Goal: Obtain resource: Obtain resource

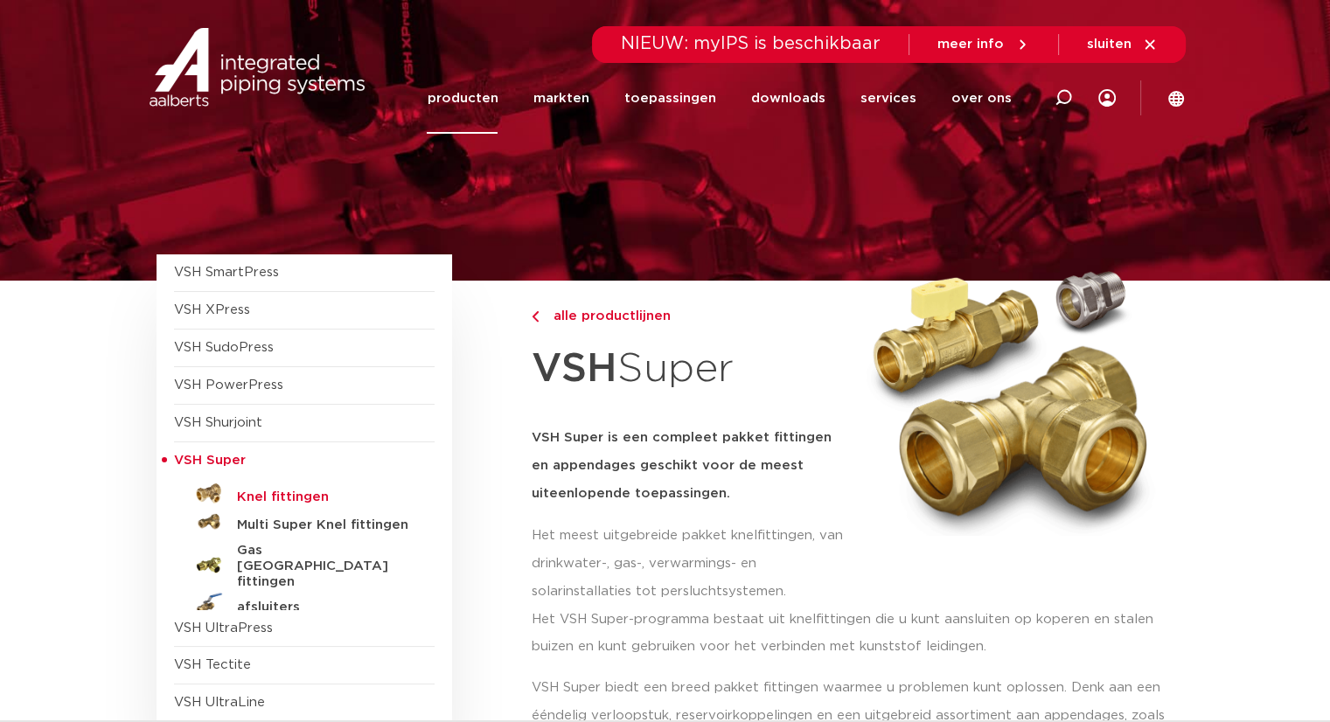
click at [268, 492] on h5 "Knel fittingen" at bounding box center [323, 498] width 173 height 16
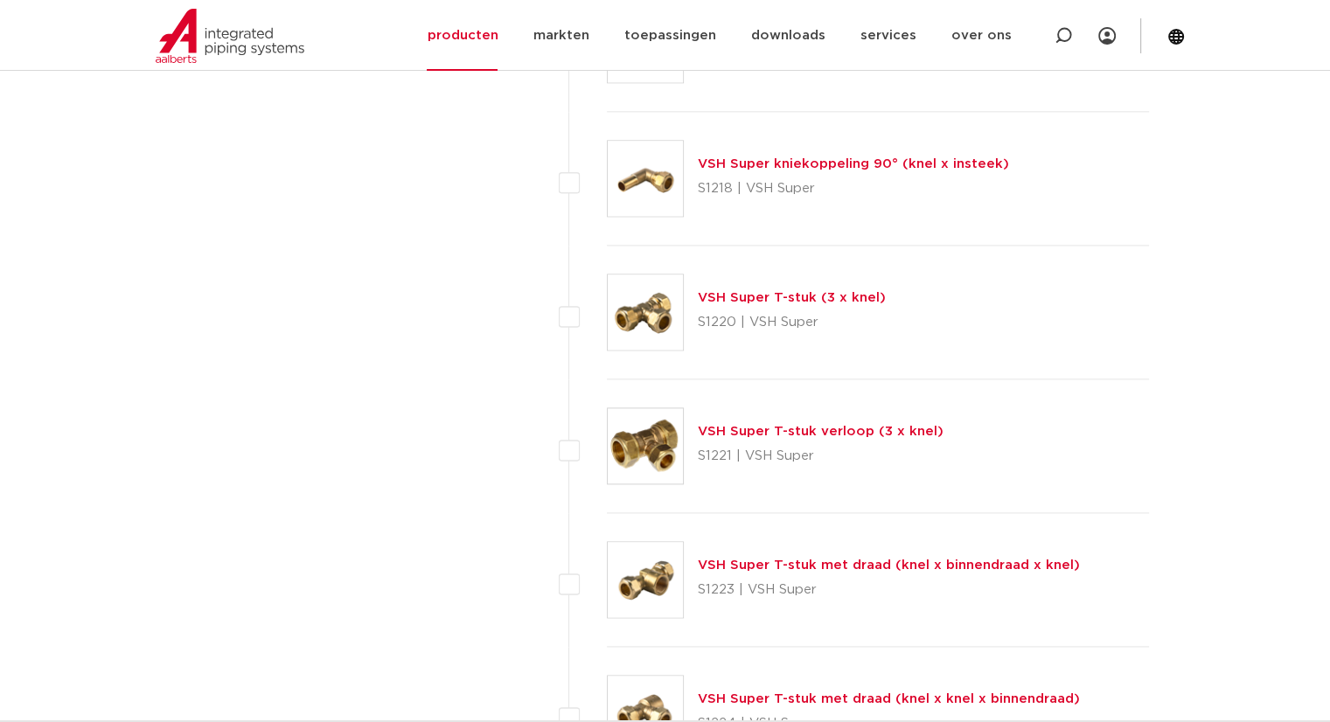
scroll to position [2185, 0]
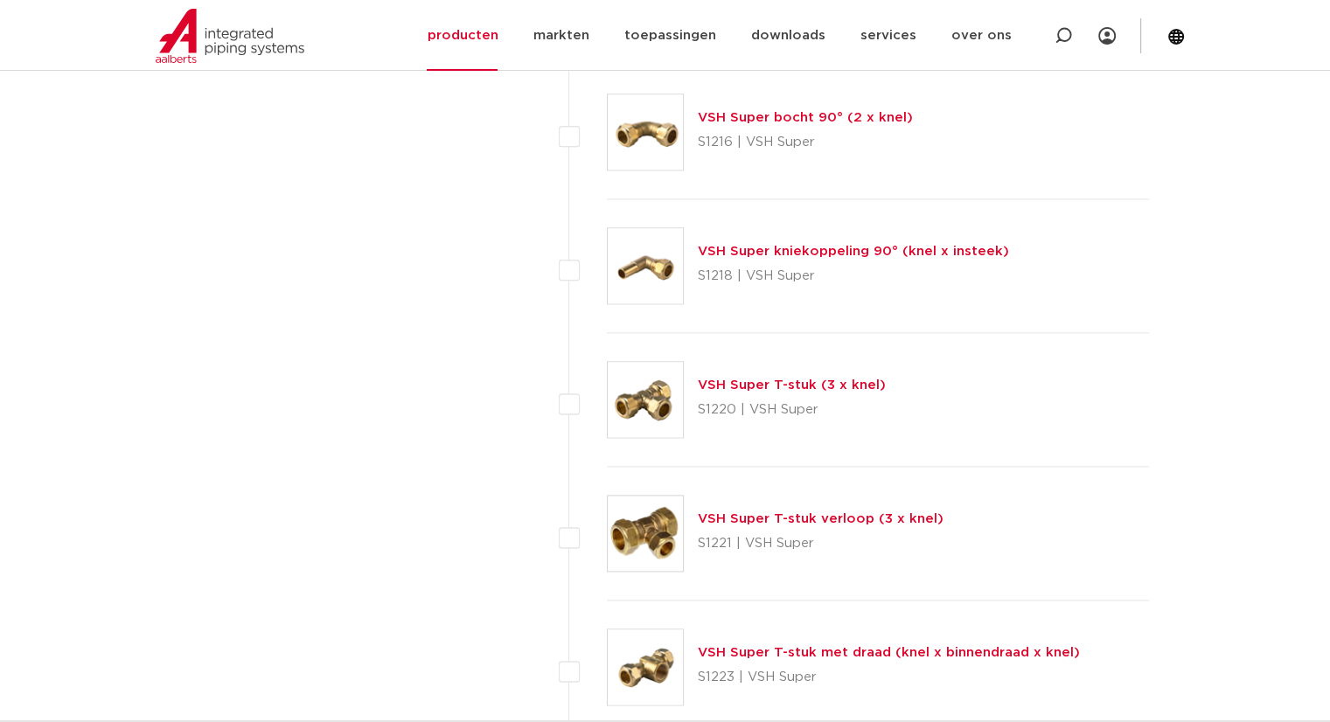
click at [737, 382] on link "VSH Super T-stuk (3 x knel)" at bounding box center [792, 384] width 188 height 13
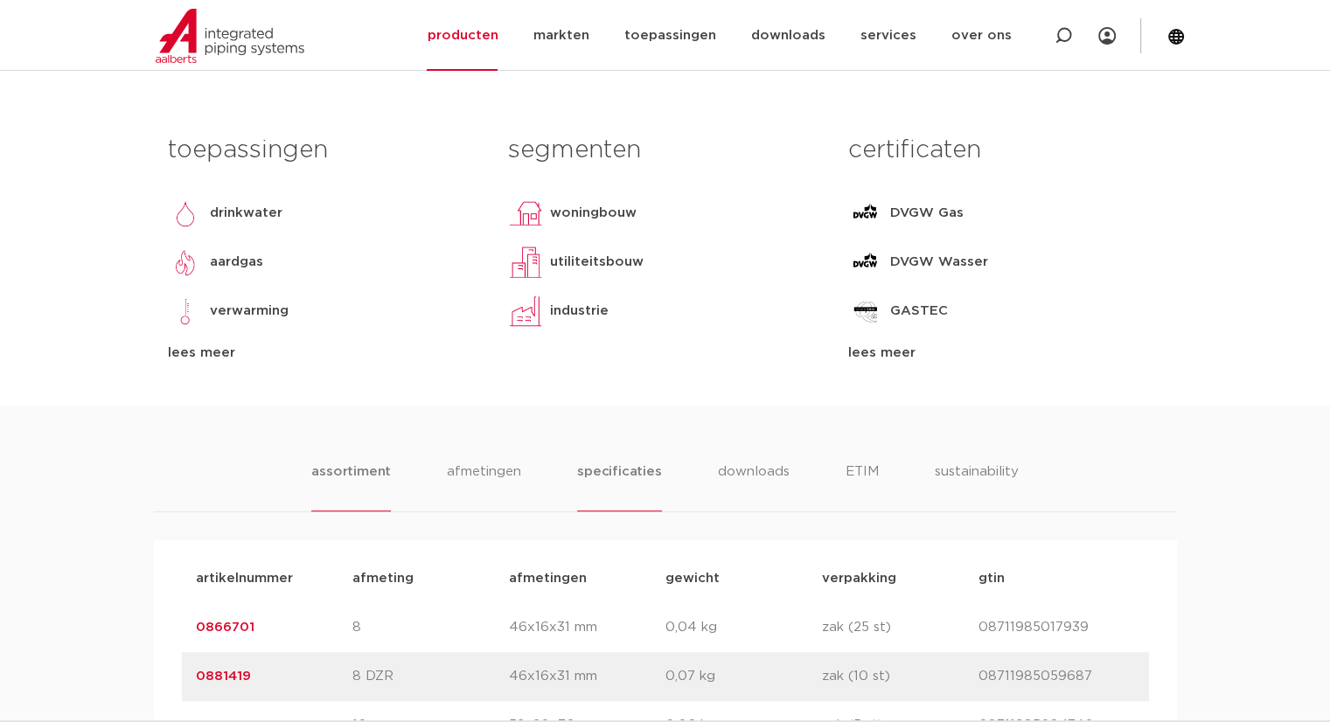
scroll to position [787, 0]
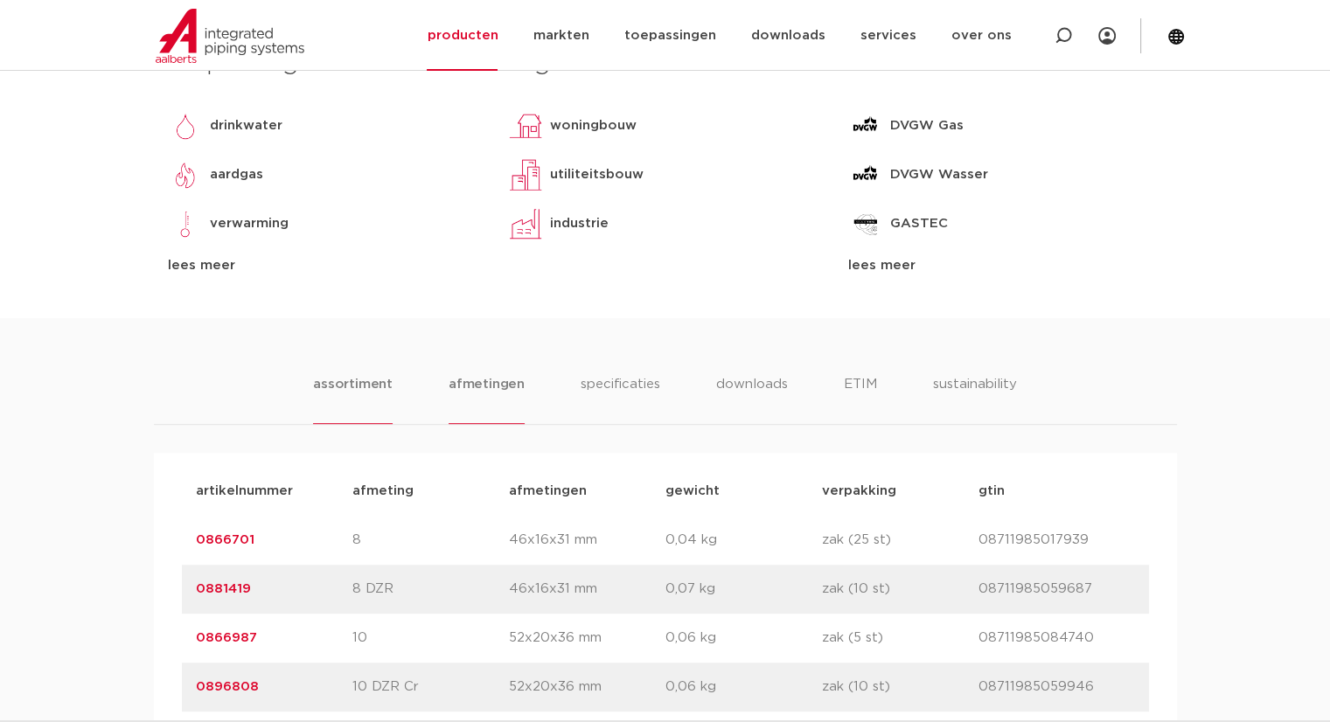
click at [479, 385] on li "afmetingen" at bounding box center [486, 399] width 76 height 50
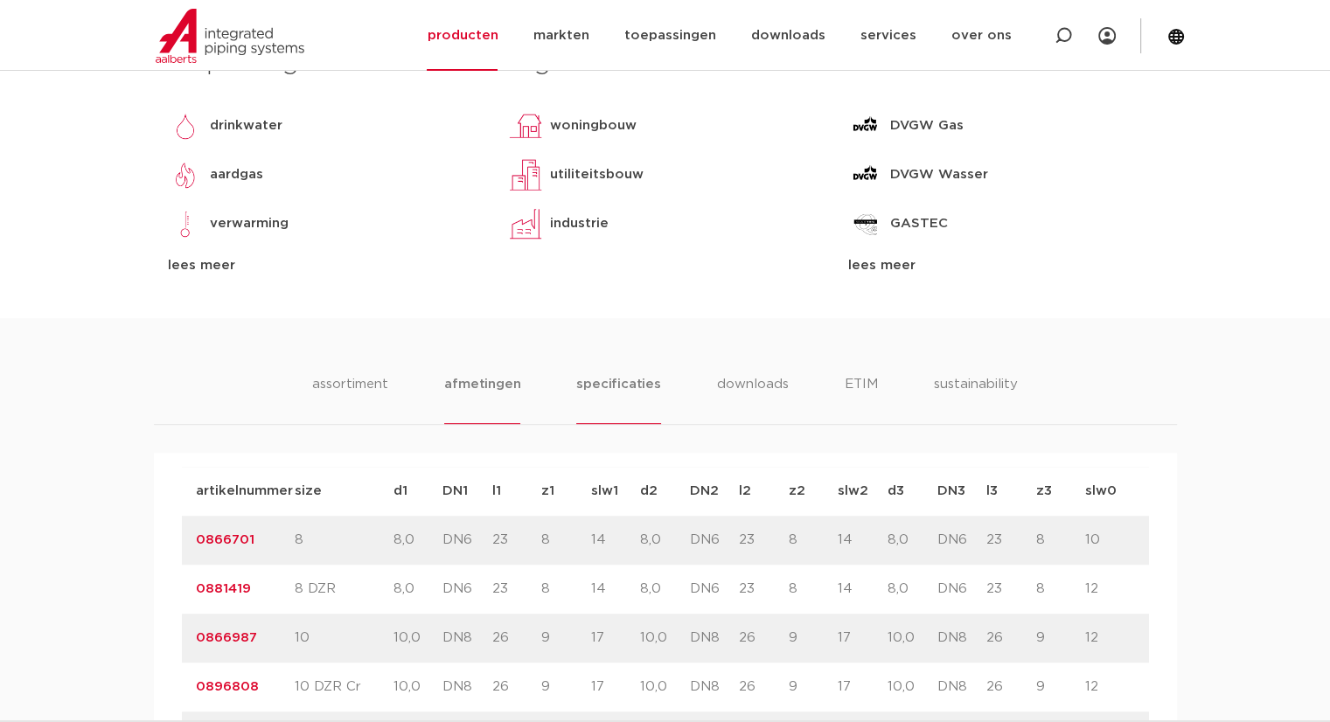
click at [626, 380] on li "specificaties" at bounding box center [618, 399] width 84 height 50
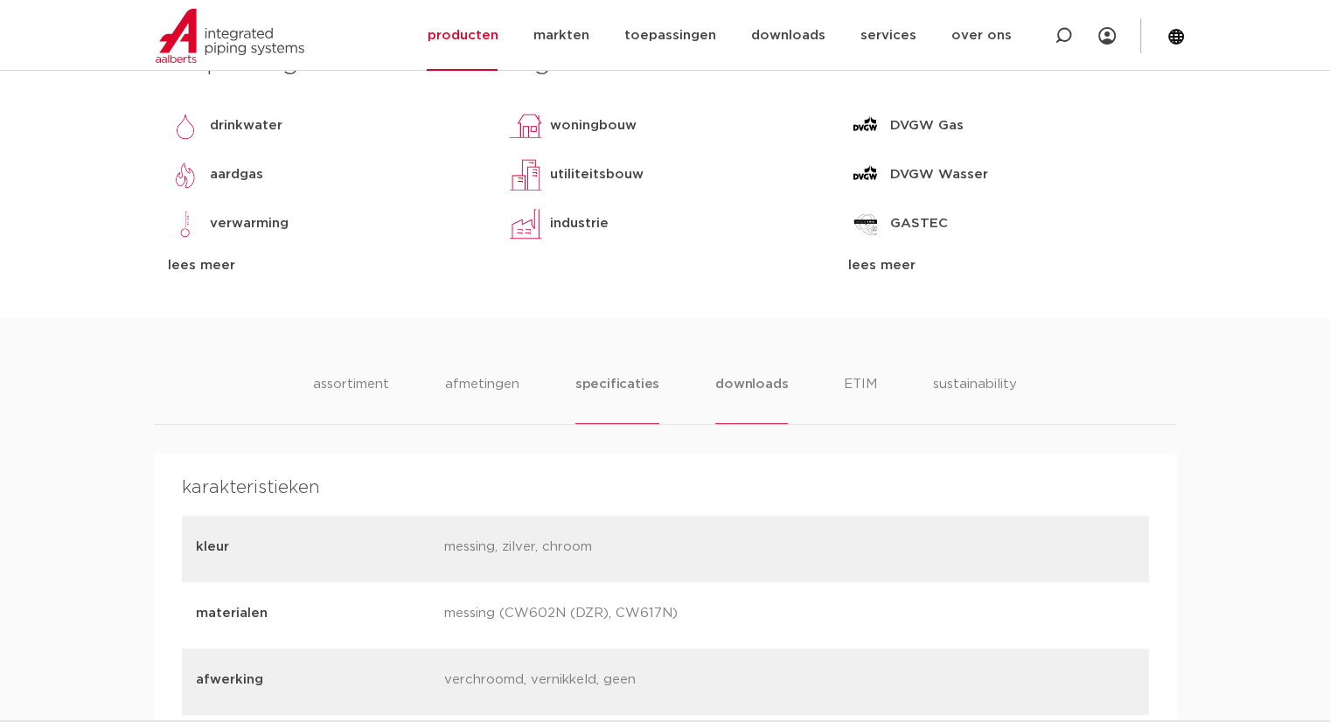
click at [756, 386] on li "downloads" at bounding box center [751, 399] width 73 height 50
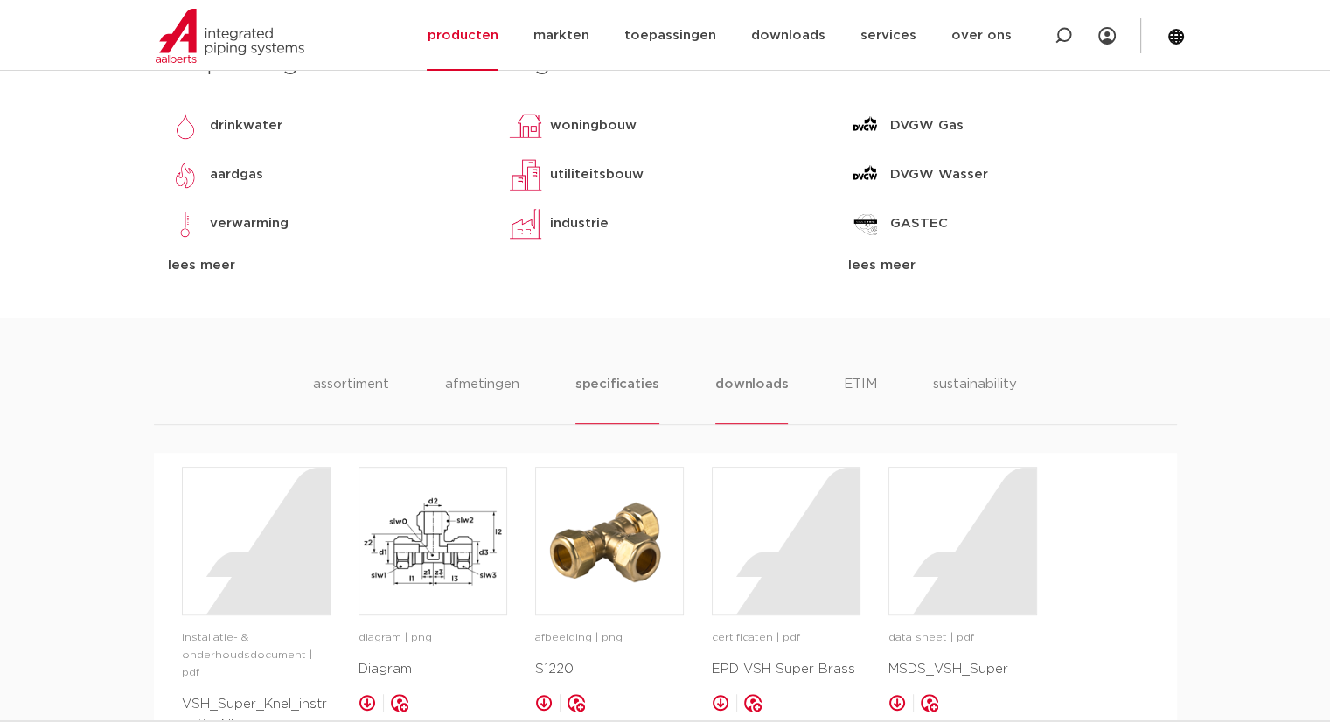
click at [622, 381] on li "specificaties" at bounding box center [617, 399] width 84 height 50
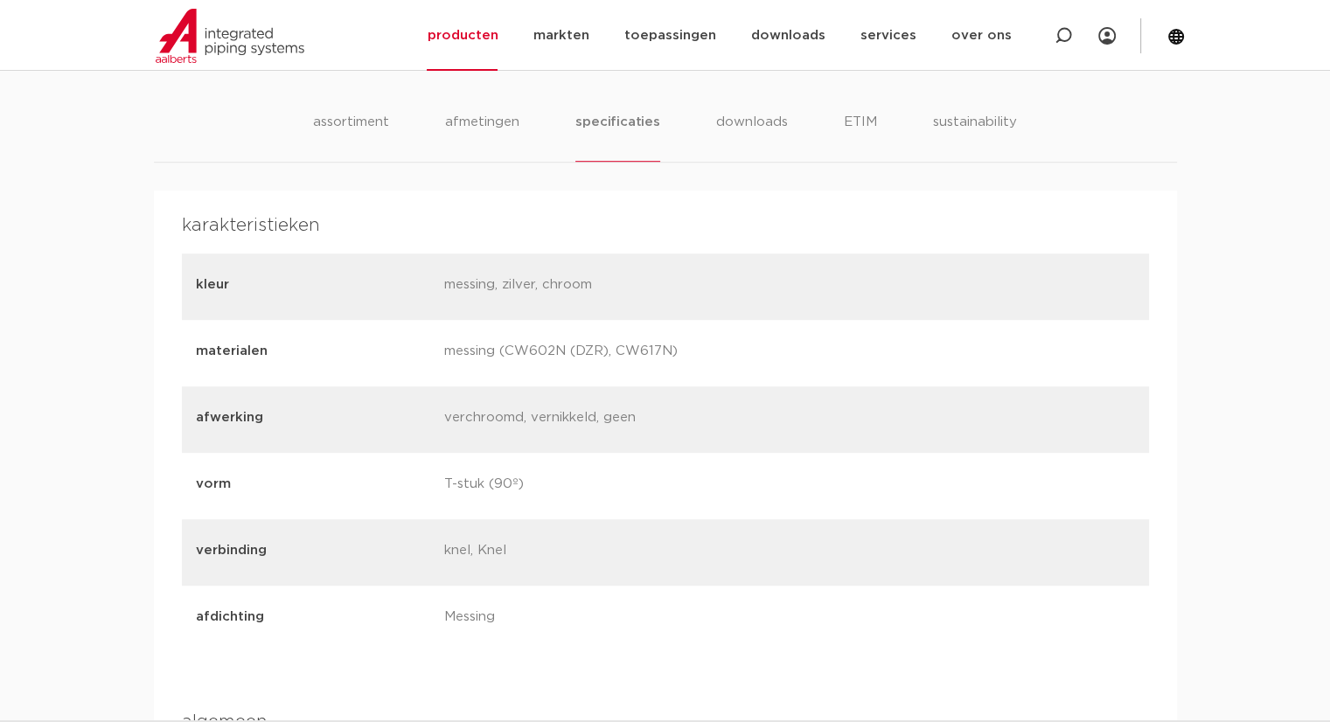
scroll to position [962, 0]
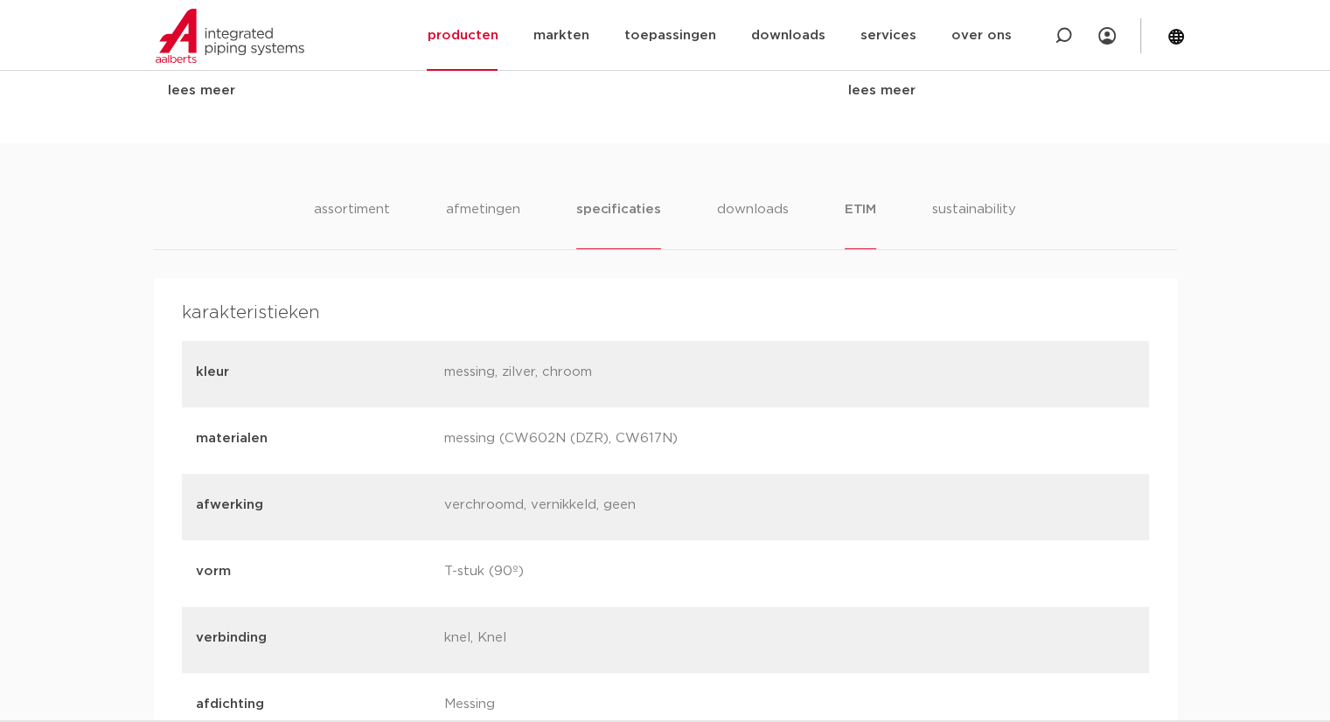
click at [854, 213] on li "ETIM" at bounding box center [859, 224] width 31 height 50
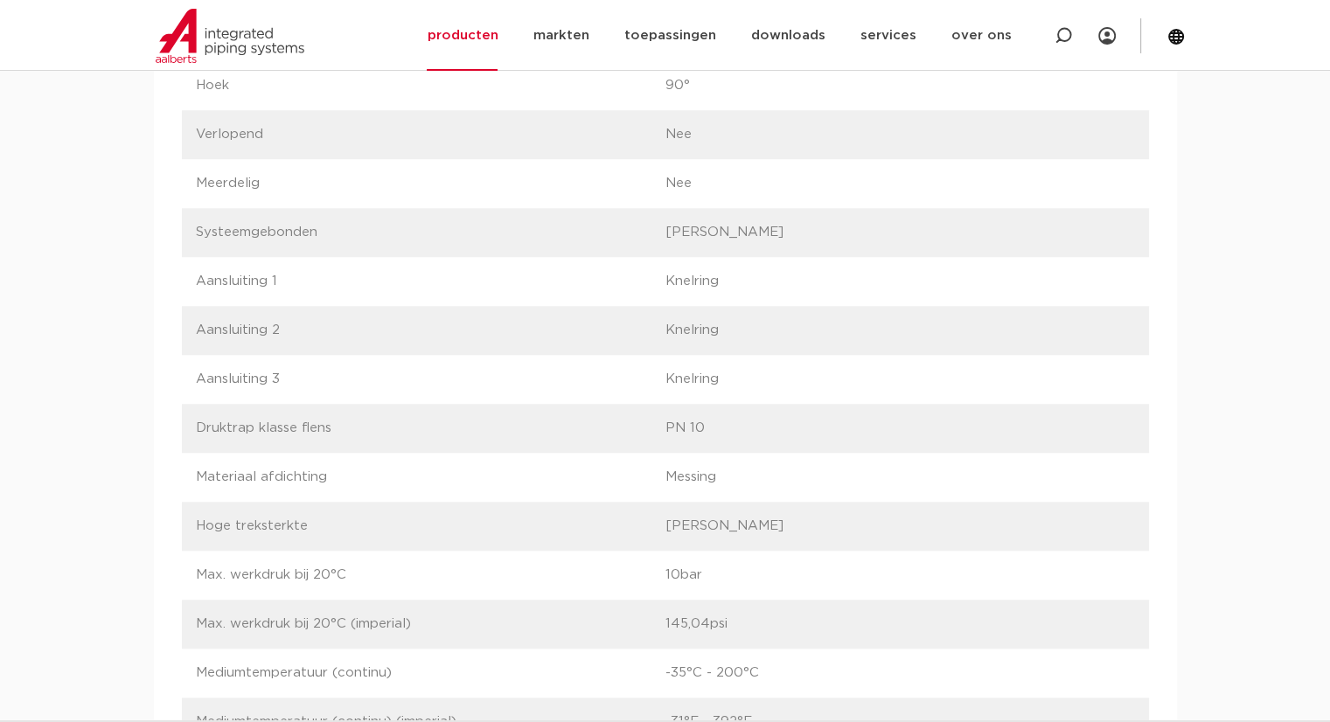
scroll to position [787, 0]
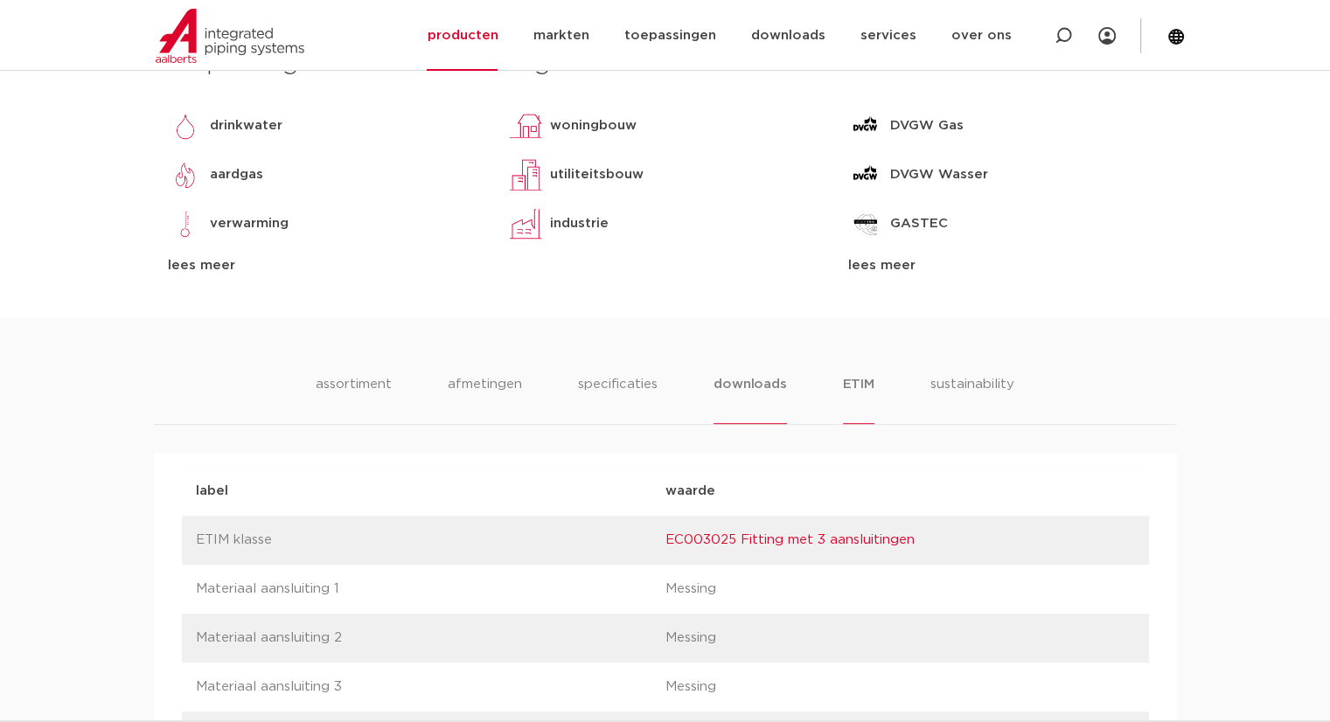
click at [751, 389] on li "downloads" at bounding box center [749, 399] width 73 height 50
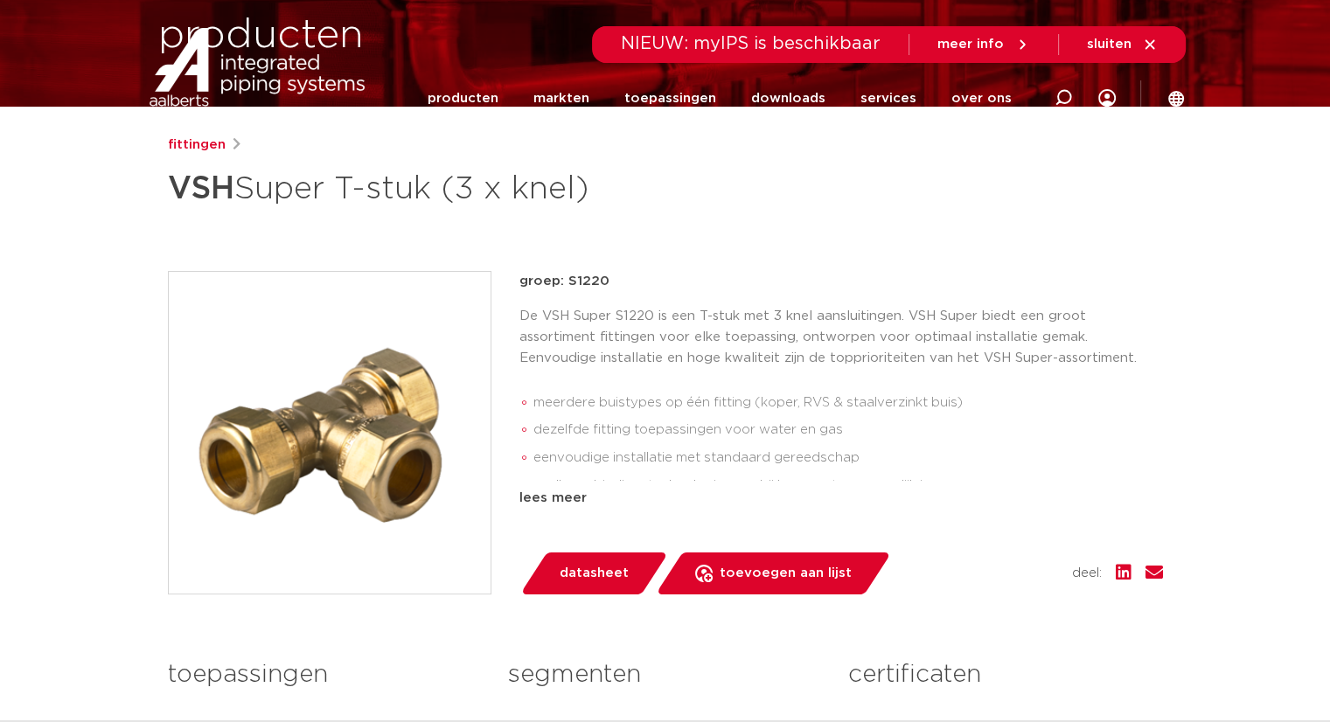
scroll to position [0, 0]
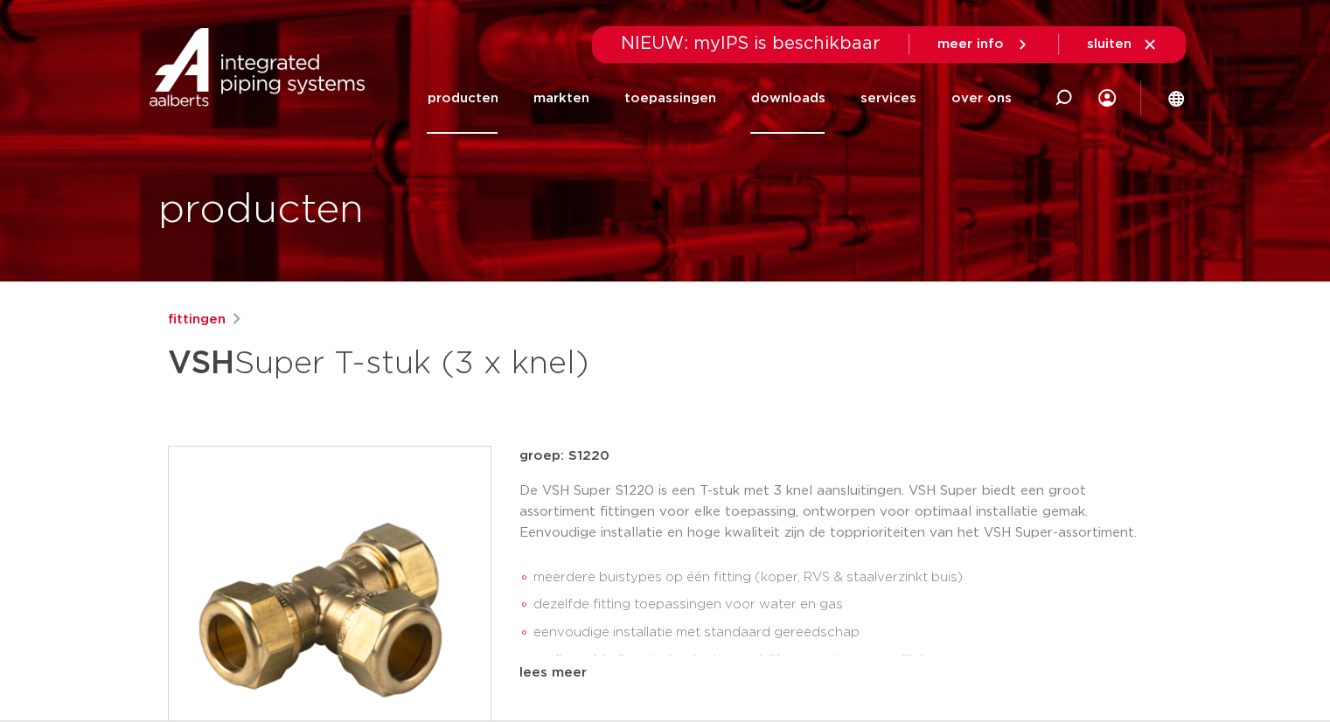
click at [789, 98] on link "downloads" at bounding box center [787, 98] width 74 height 71
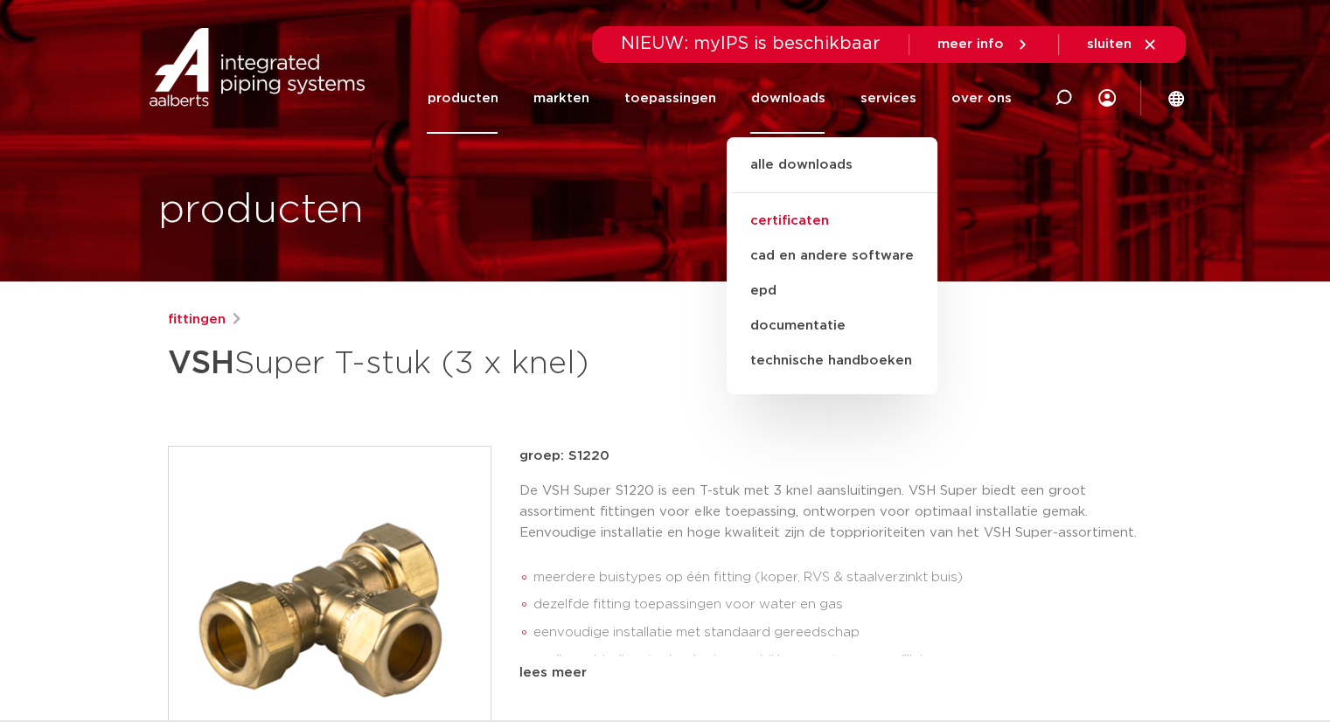
click at [791, 221] on link "certificaten" at bounding box center [831, 221] width 211 height 35
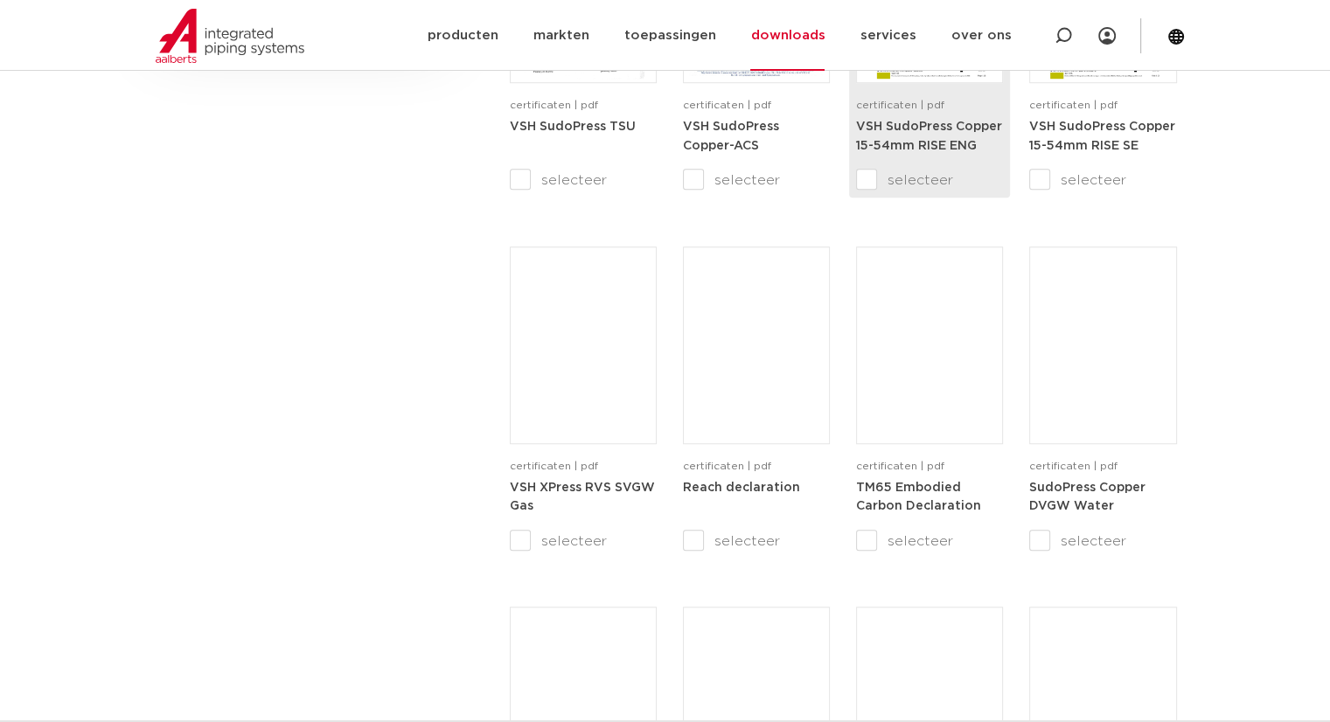
scroll to position [1399, 0]
